Goal: Navigation & Orientation: Find specific page/section

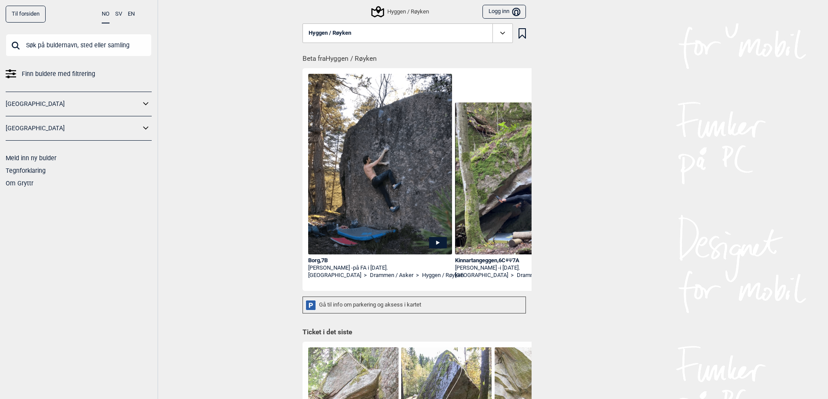
click at [353, 35] on button "Hyggen / Røyken" at bounding box center [408, 33] width 210 height 20
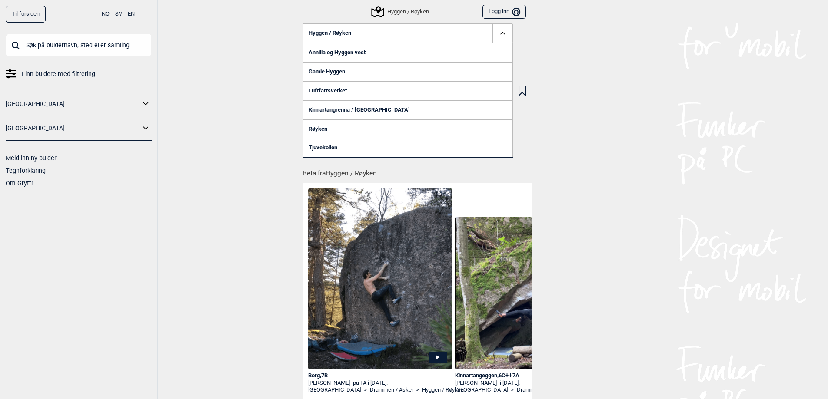
click at [636, 105] on div "Til forsiden NO SV EN Finn buldere med filtrering [GEOGRAPHIC_DATA] [GEOGRAPHIC…" at bounding box center [414, 199] width 828 height 399
click at [613, 111] on div "Til forsiden NO SV EN Finn buldere med filtrering [GEOGRAPHIC_DATA] [GEOGRAPHIC…" at bounding box center [414, 199] width 828 height 399
click at [399, 7] on div "Hyggen / Røyken" at bounding box center [400, 12] width 57 height 10
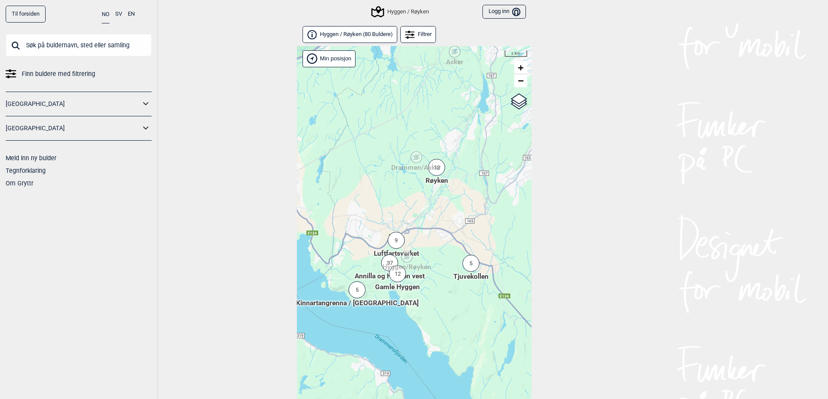
click at [443, 172] on div "12" at bounding box center [436, 167] width 17 height 17
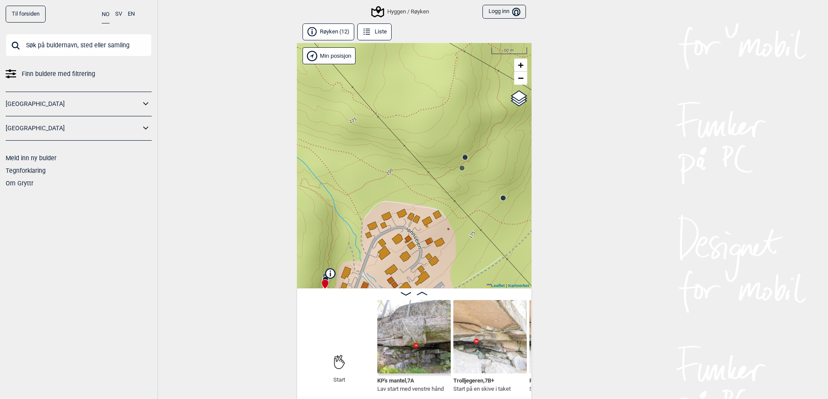
click at [367, 34] on icon at bounding box center [367, 32] width 10 height 10
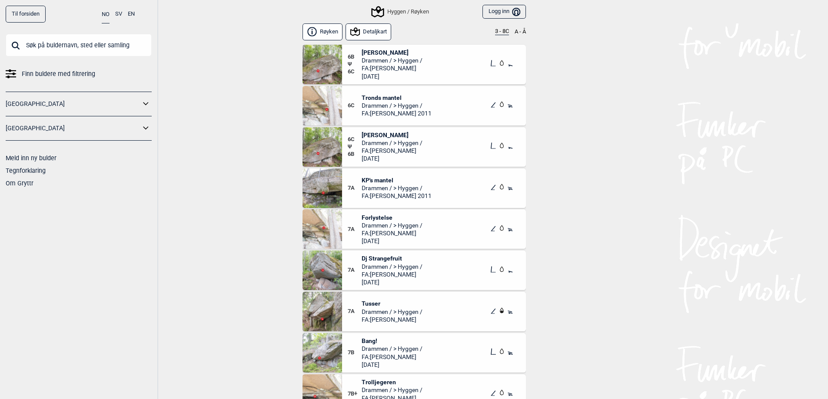
click at [394, 52] on span "[PERSON_NAME]" at bounding box center [392, 53] width 61 height 8
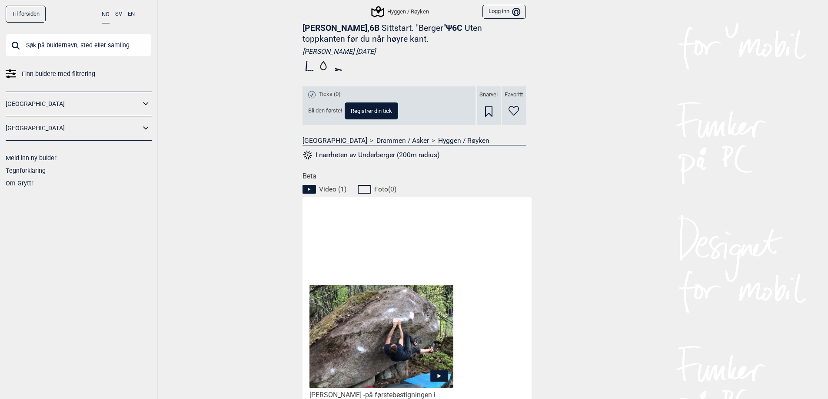
scroll to position [348, 0]
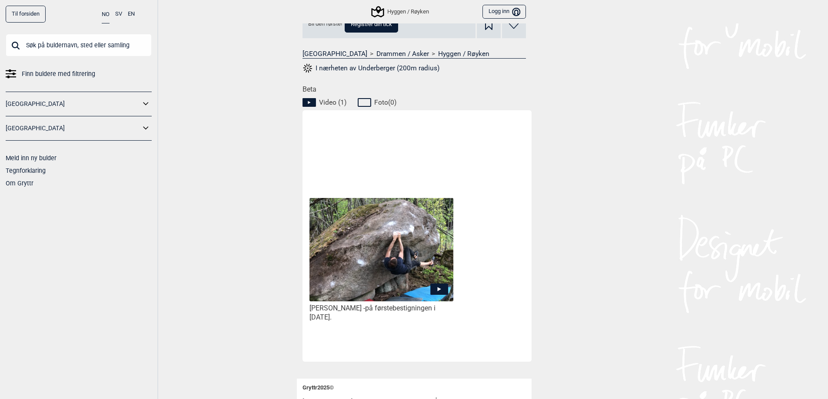
click at [389, 246] on img at bounding box center [380, 250] width 143 height 104
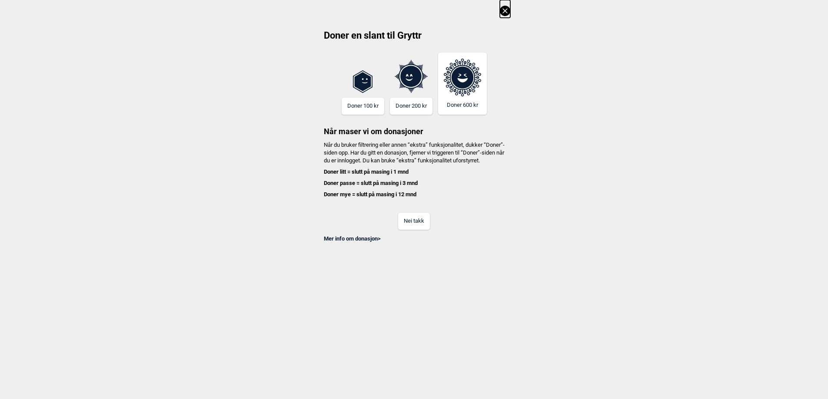
click at [508, 5] on button at bounding box center [505, 9] width 10 height 18
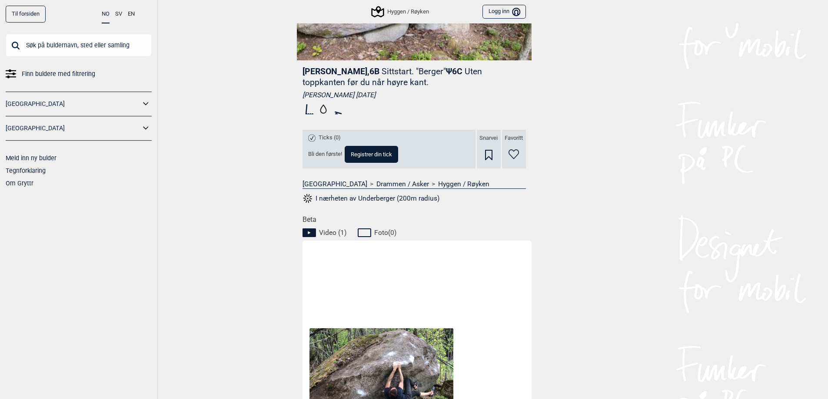
scroll to position [348, 0]
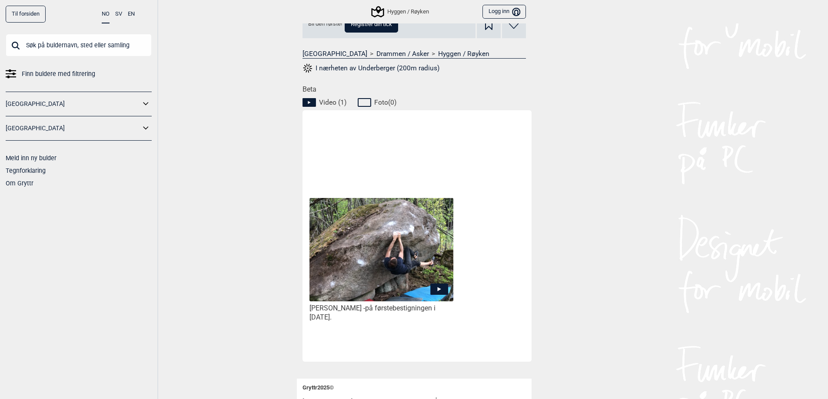
click at [432, 289] on icon at bounding box center [439, 288] width 18 height 11
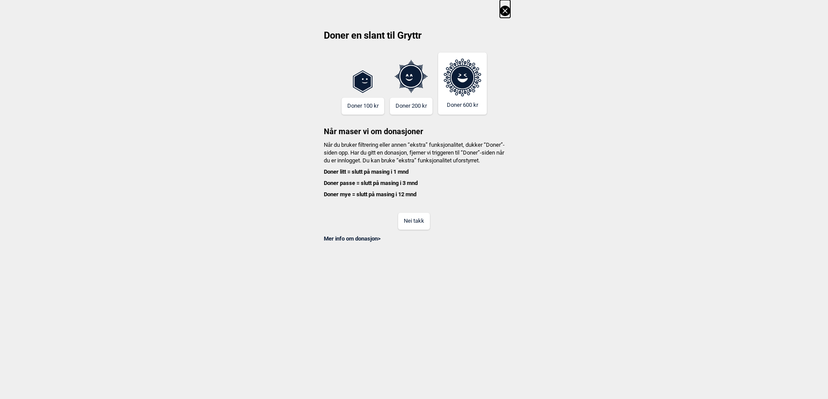
click at [417, 230] on button "Nei takk" at bounding box center [414, 221] width 32 height 17
